Goal: Obtain resource: Obtain resource

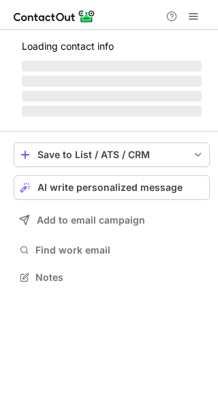
scroll to position [276, 218]
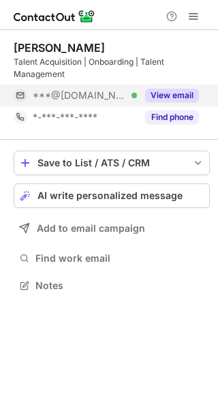
click at [182, 98] on button "View email" at bounding box center [172, 96] width 54 height 14
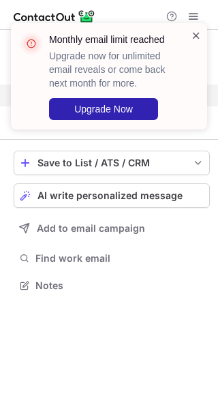
click at [195, 34] on span at bounding box center [196, 36] width 11 height 14
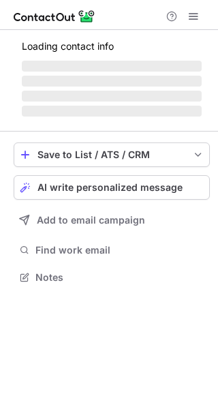
scroll to position [286, 218]
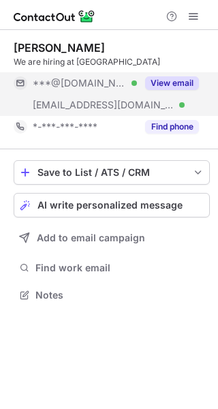
click at [182, 85] on button "View email" at bounding box center [172, 83] width 54 height 14
